Goal: Information Seeking & Learning: Learn about a topic

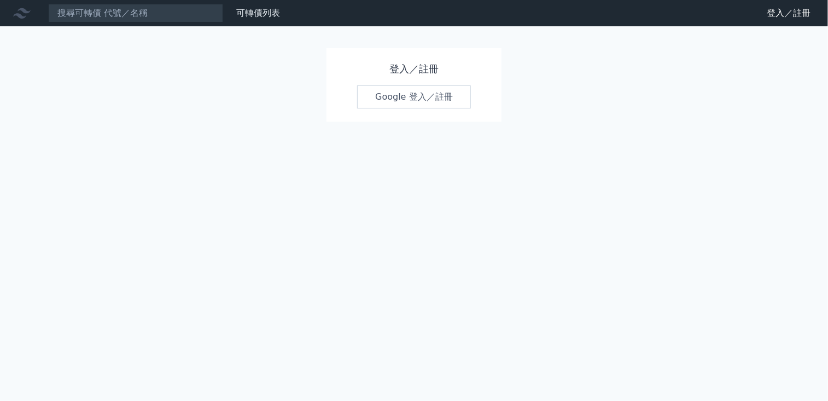
click at [408, 100] on link "Google 登入／註冊" at bounding box center [414, 96] width 114 height 23
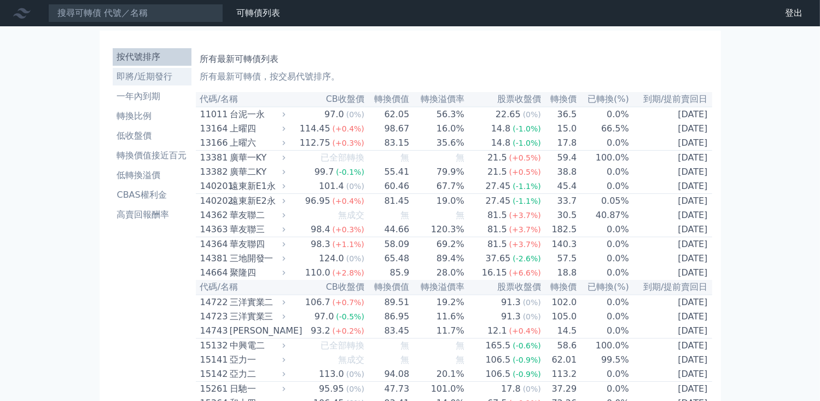
click at [147, 79] on li "即將/近期發行" at bounding box center [152, 76] width 79 height 13
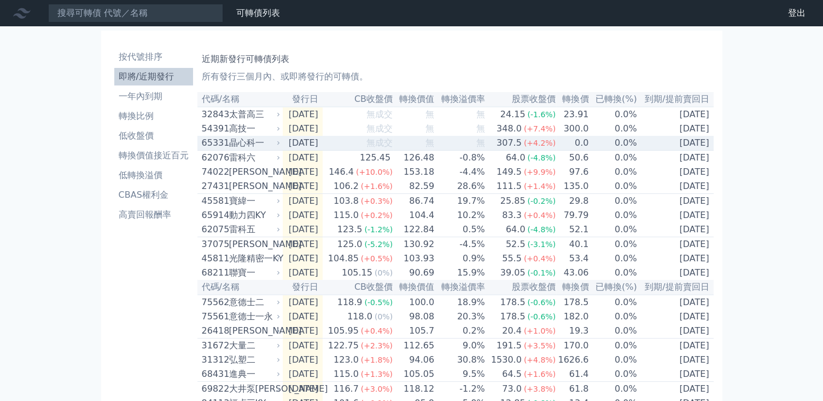
click at [272, 148] on div "晶心科一" at bounding box center [253, 142] width 49 height 13
